Goal: Task Accomplishment & Management: Manage account settings

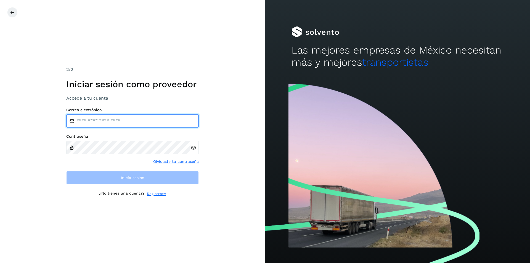
click at [135, 123] on input "email" at bounding box center [132, 120] width 132 height 13
click at [135, 123] on input "**********" at bounding box center [132, 120] width 132 height 13
type input "**********"
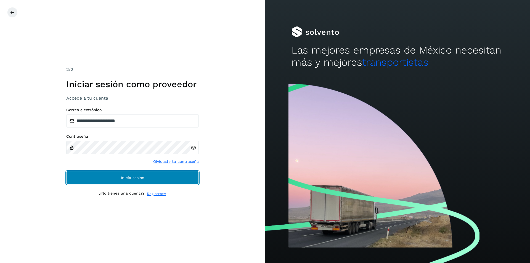
click at [144, 178] on span "Inicia sesión" at bounding box center [132, 178] width 23 height 4
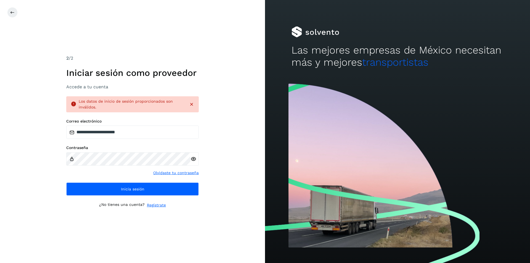
click at [192, 158] on icon at bounding box center [193, 159] width 6 height 6
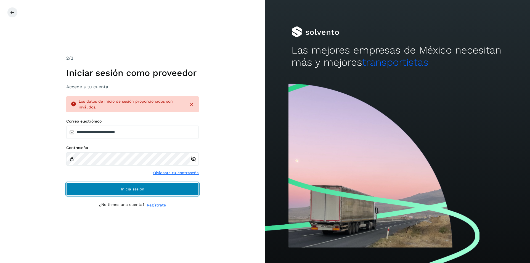
click at [167, 185] on button "Inicia sesión" at bounding box center [132, 188] width 132 height 13
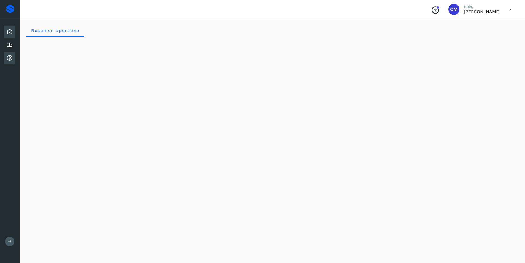
click at [11, 58] on icon at bounding box center [9, 58] width 7 height 7
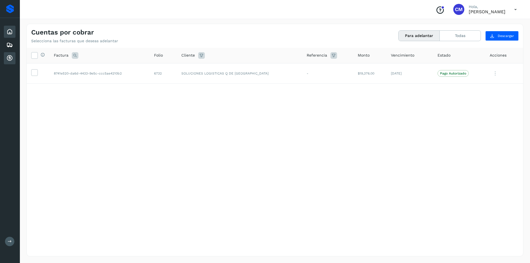
click at [6, 33] on icon at bounding box center [9, 31] width 7 height 7
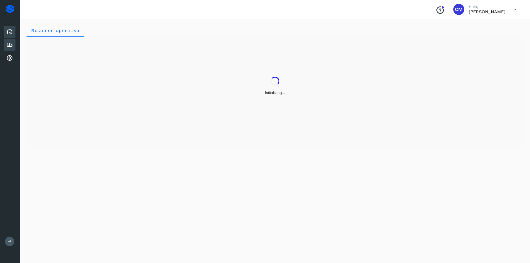
click at [8, 43] on icon at bounding box center [9, 45] width 7 height 7
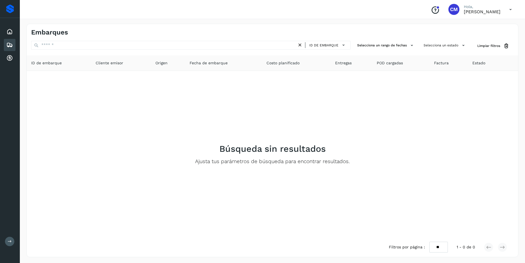
click at [15, 48] on div "Embarques" at bounding box center [10, 45] width 12 height 12
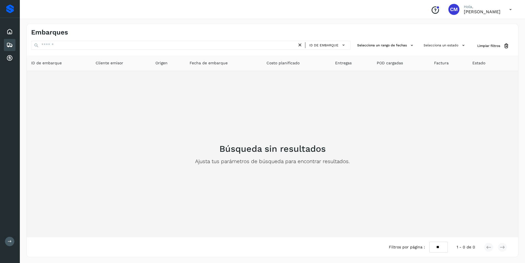
scroll to position [1, 0]
click at [266, 123] on div "Búsqueda sin resultados Ajusta tus parámetros de búsqueda para encontrar result…" at bounding box center [272, 153] width 483 height 158
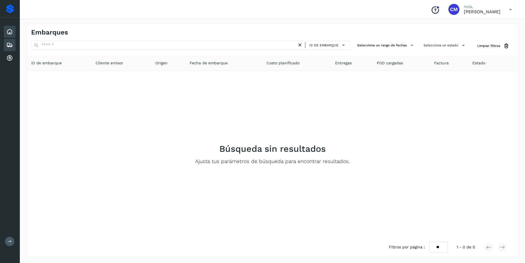
click at [7, 32] on icon at bounding box center [9, 31] width 7 height 7
